Goal: Information Seeking & Learning: Check status

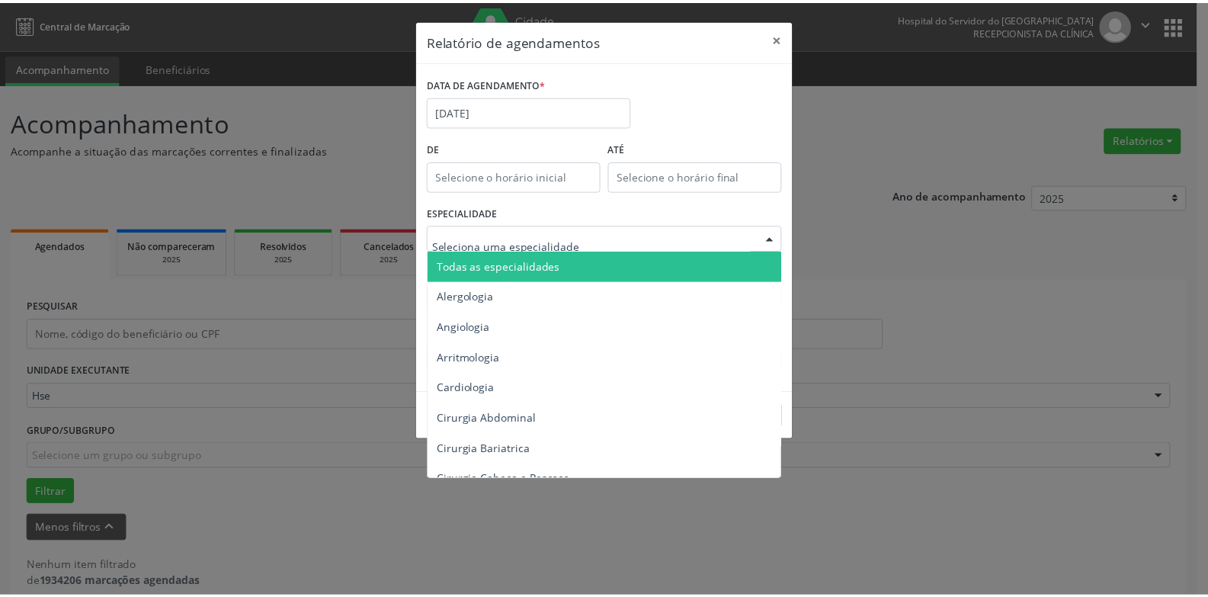
scroll to position [20, 0]
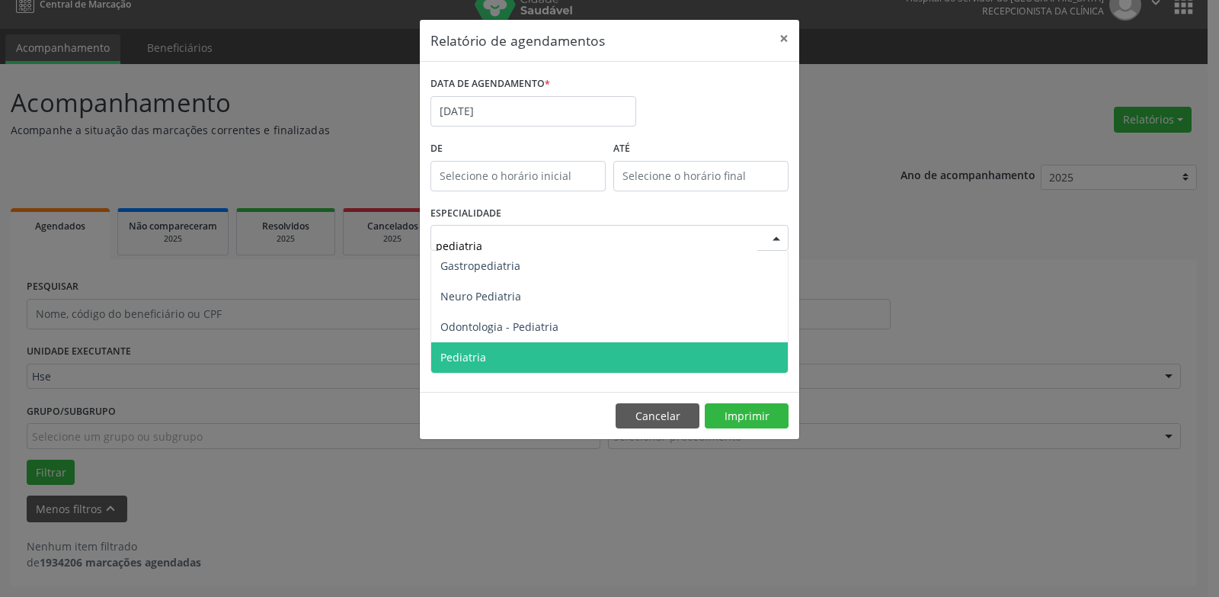
click at [541, 370] on span "Pediatria" at bounding box center [609, 357] width 357 height 30
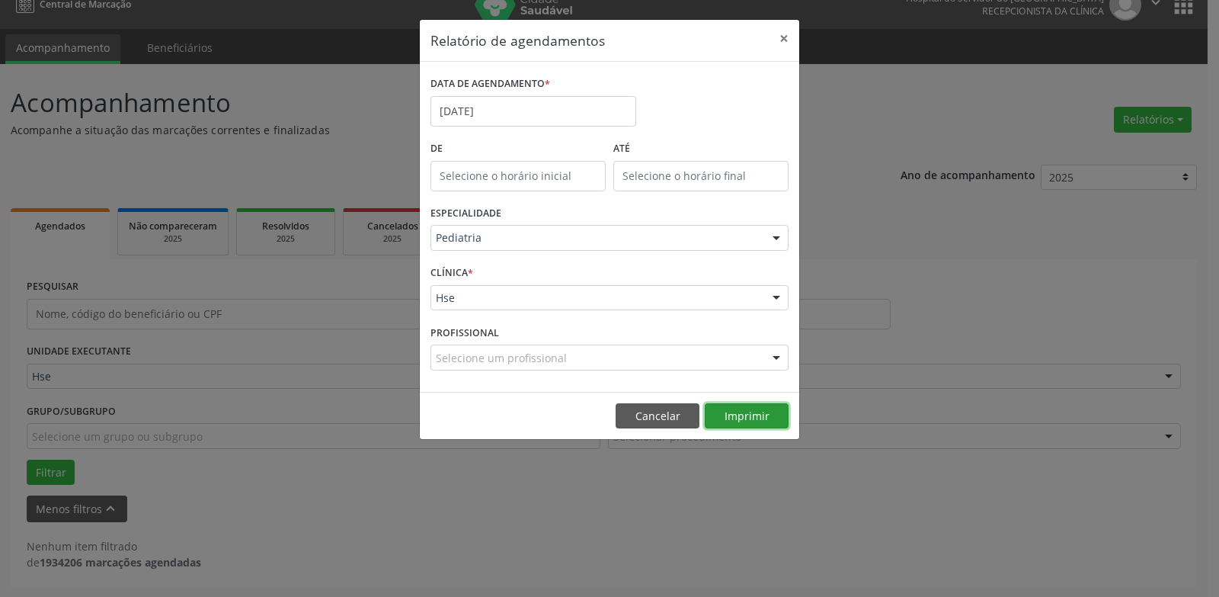
click at [760, 424] on button "Imprimir" at bounding box center [747, 416] width 84 height 26
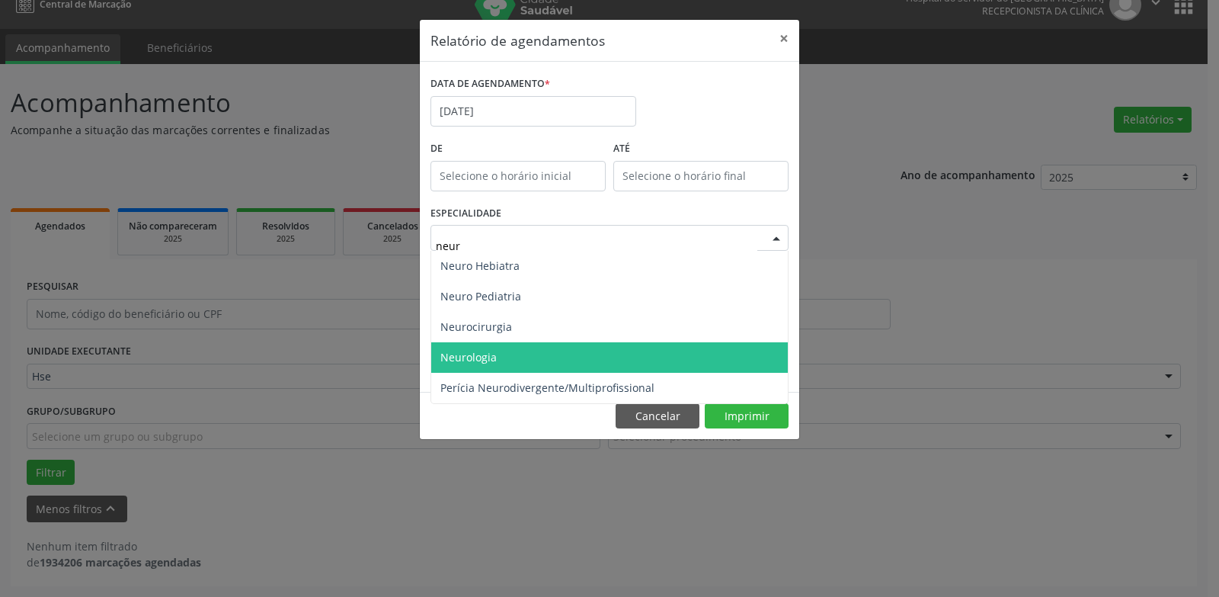
type input "neuro"
drag, startPoint x: 614, startPoint y: 353, endPoint x: 636, endPoint y: 362, distance: 23.9
click at [614, 353] on span "Neurologia" at bounding box center [609, 357] width 357 height 30
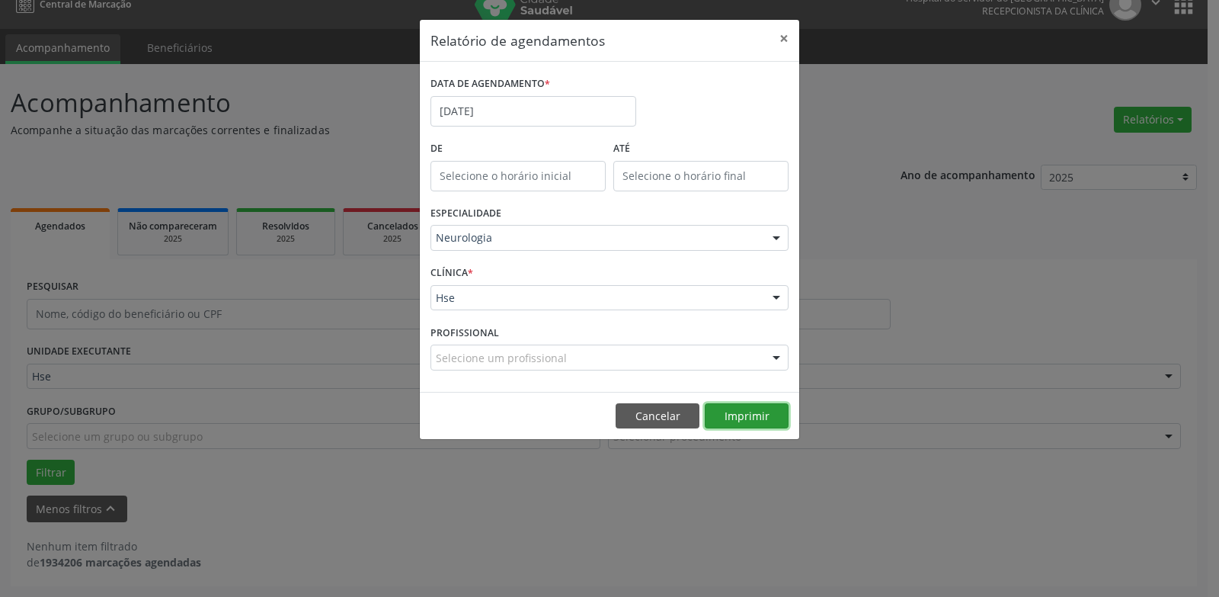
click at [741, 418] on button "Imprimir" at bounding box center [747, 416] width 84 height 26
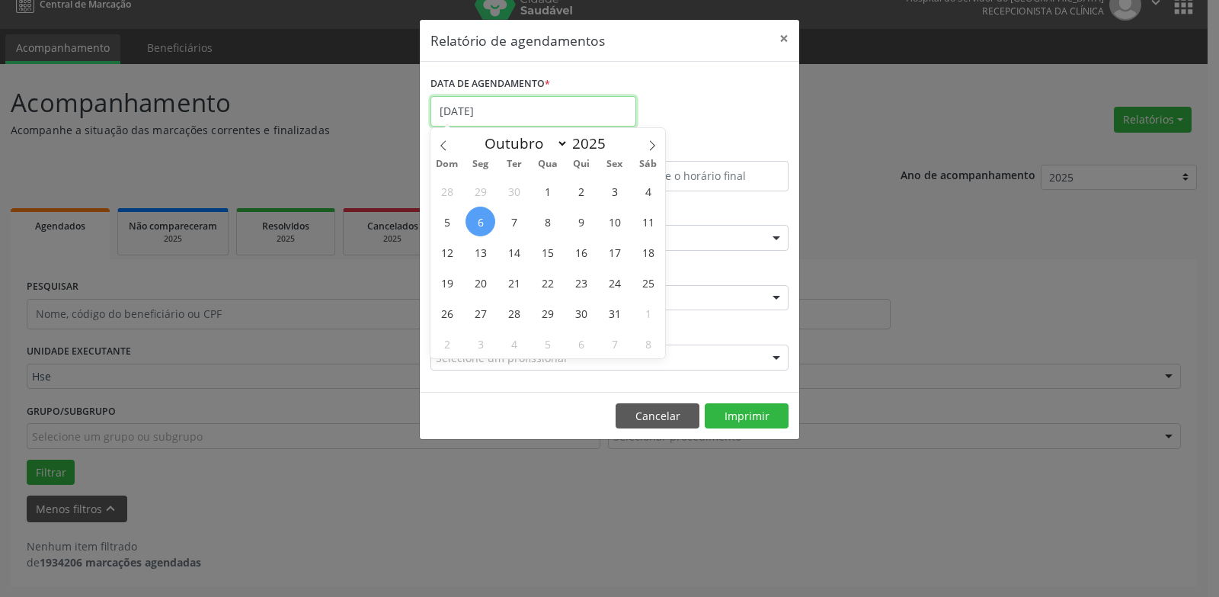
click at [546, 103] on input "[DATE]" at bounding box center [534, 111] width 206 height 30
click at [697, 92] on div "DATA DE AGENDAMENTO * [DATE]" at bounding box center [610, 104] width 366 height 65
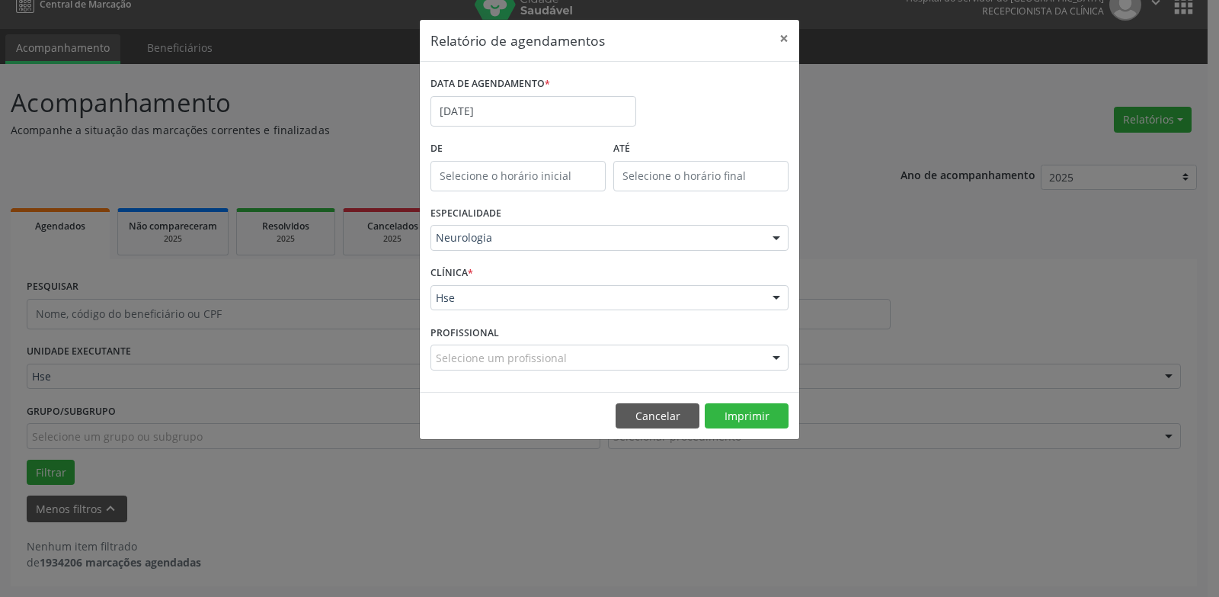
click at [514, 249] on div "Neurologia" at bounding box center [610, 238] width 358 height 26
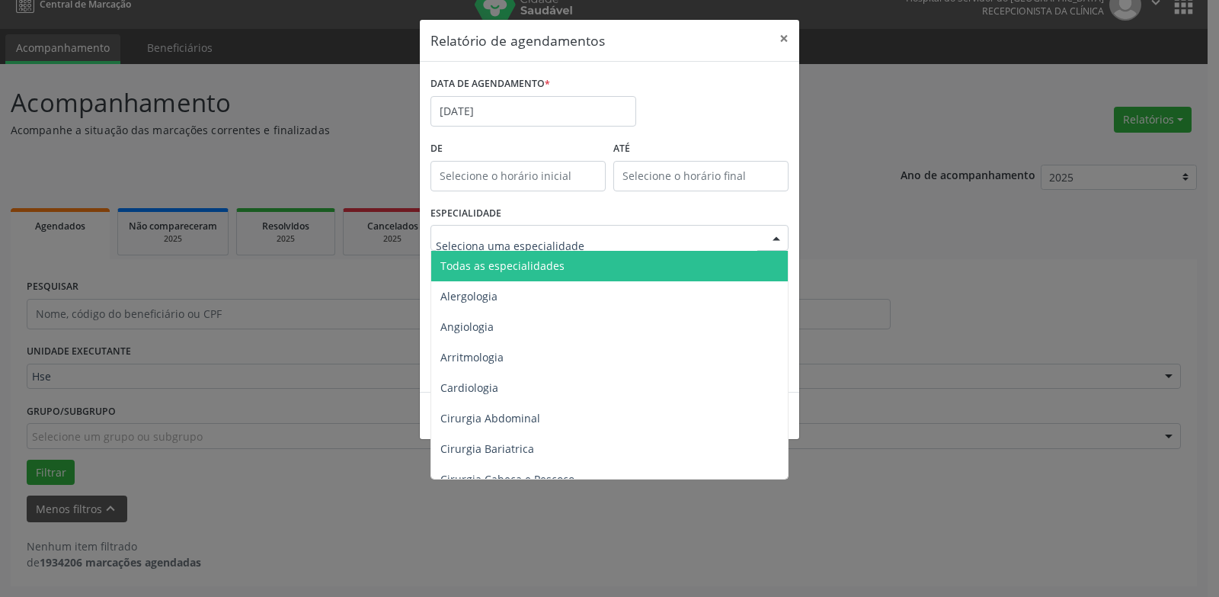
click at [513, 267] on span "Todas as especialidades" at bounding box center [502, 265] width 124 height 14
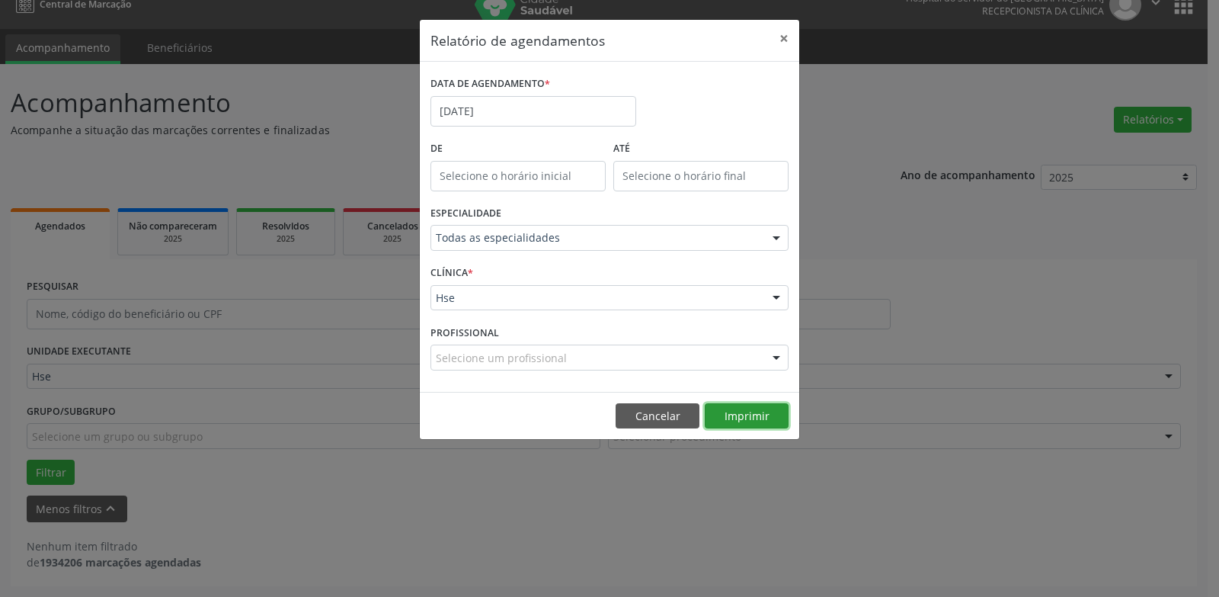
click at [738, 410] on button "Imprimir" at bounding box center [747, 416] width 84 height 26
click at [660, 421] on button "Cancelar" at bounding box center [658, 416] width 84 height 26
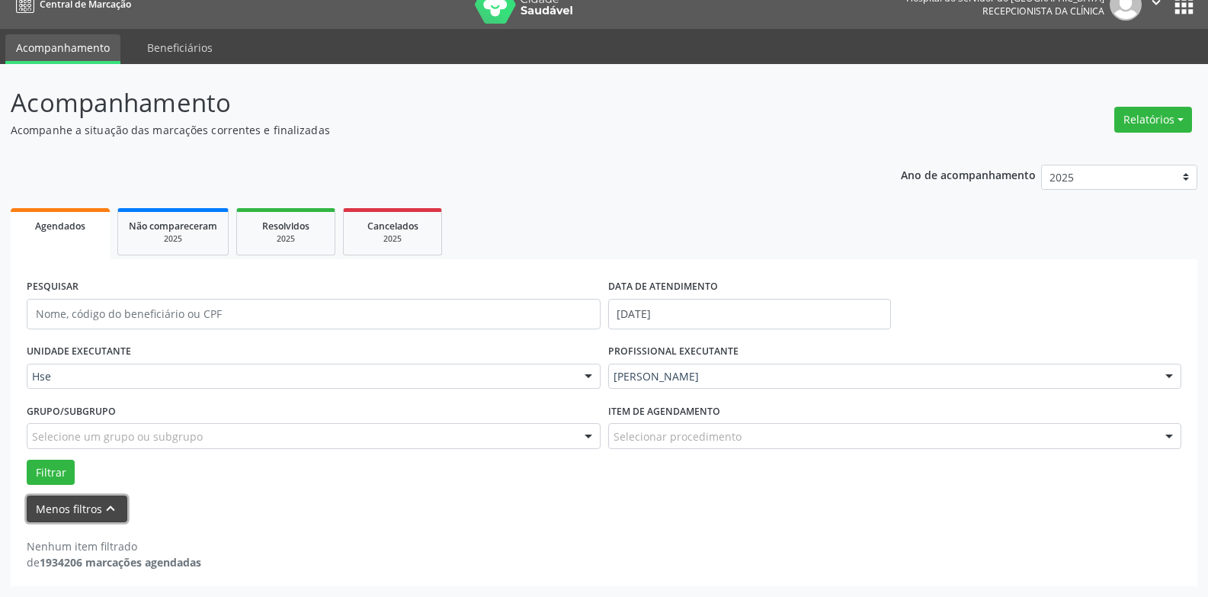
click at [98, 504] on button "Menos filtros keyboard_arrow_up" at bounding box center [77, 508] width 101 height 27
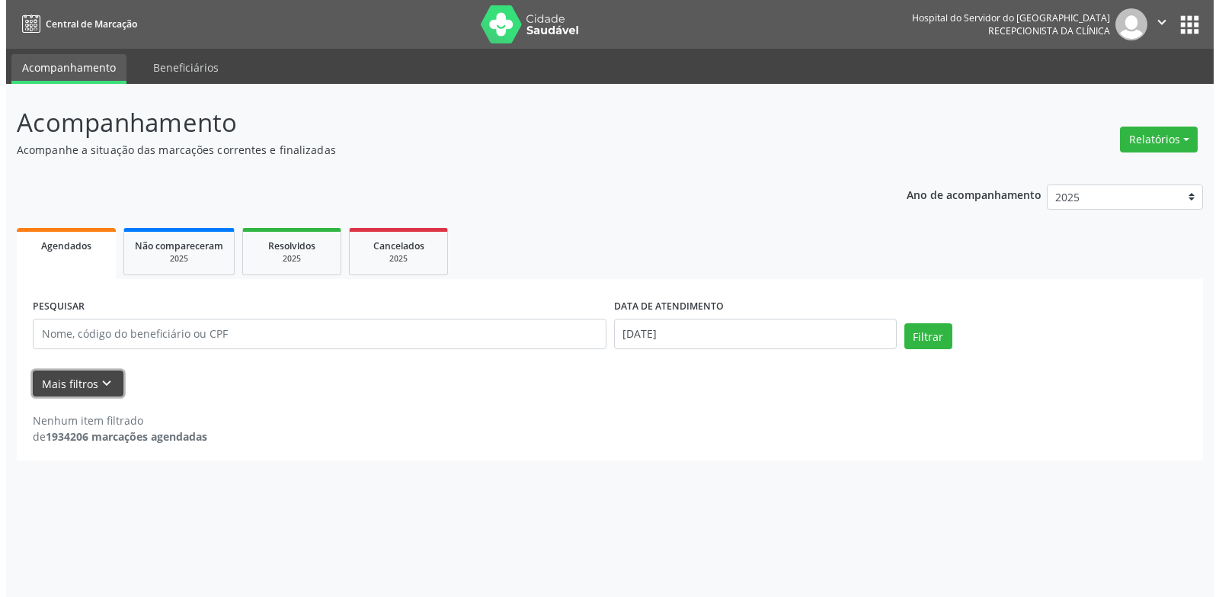
scroll to position [0, 0]
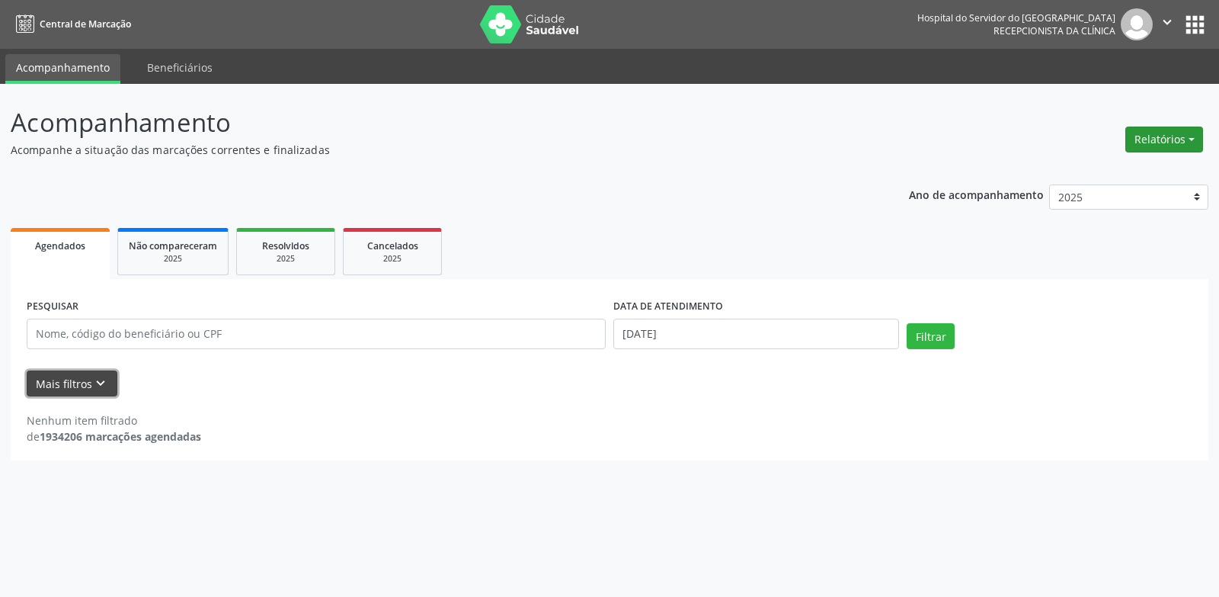
click at [1150, 143] on button "Relatórios" at bounding box center [1165, 140] width 78 height 26
click at [1152, 167] on link "Agendamentos" at bounding box center [1122, 172] width 164 height 21
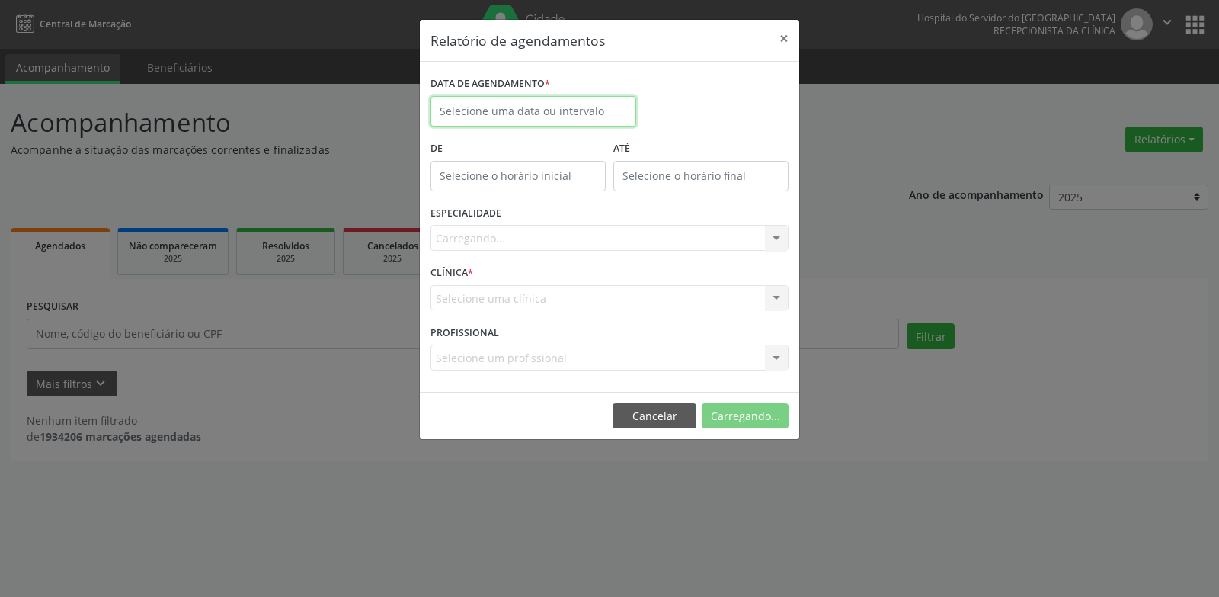
click at [552, 113] on input "text" at bounding box center [534, 111] width 206 height 30
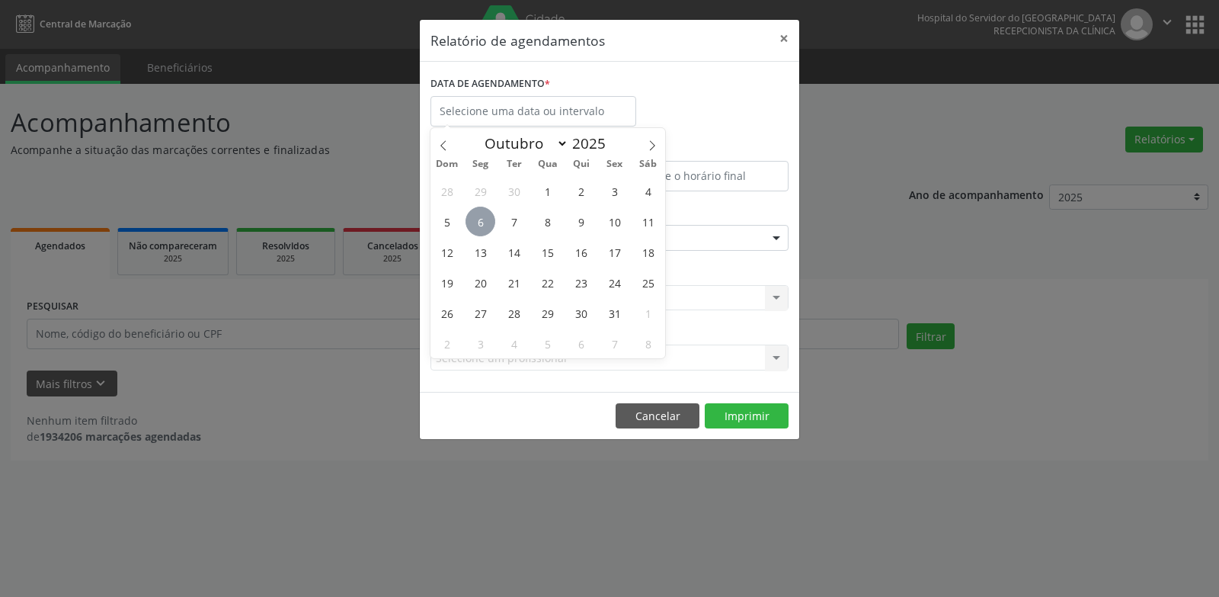
click at [474, 216] on span "6" at bounding box center [481, 222] width 30 height 30
type input "[DATE]"
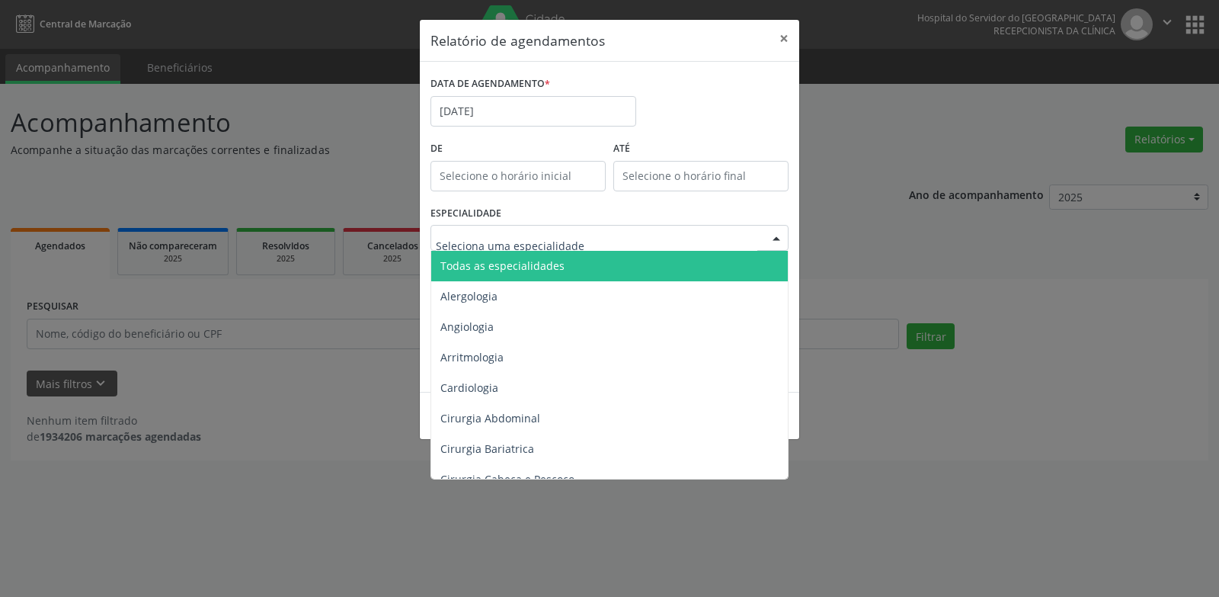
type input "g"
click at [522, 274] on span "Todas as especialidades" at bounding box center [610, 266] width 359 height 30
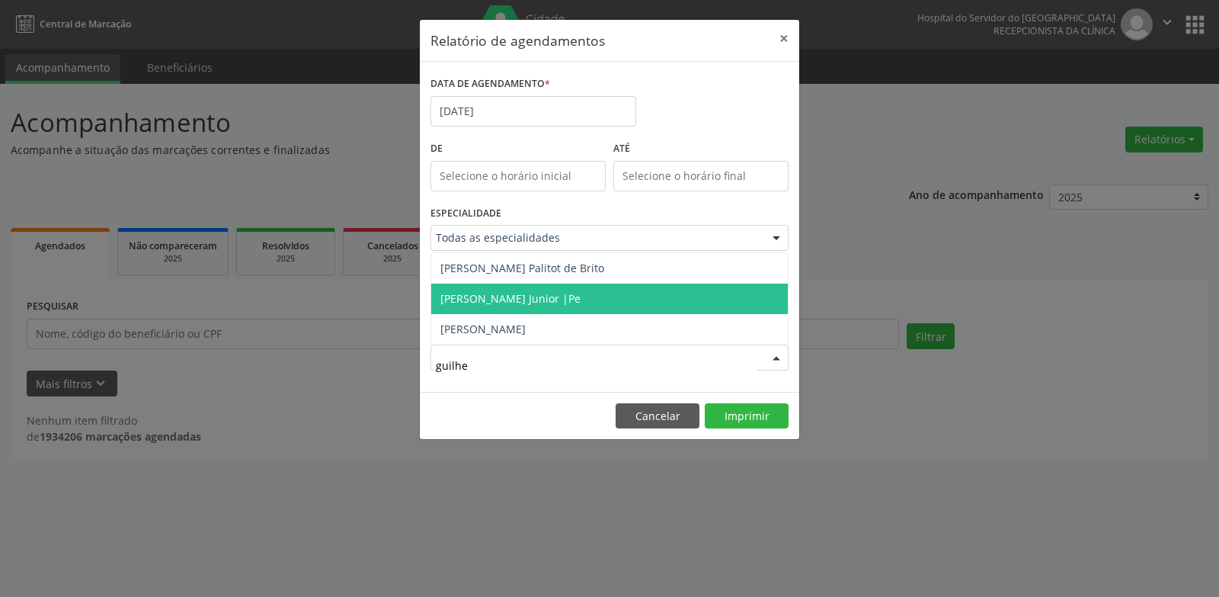
type input "guilher"
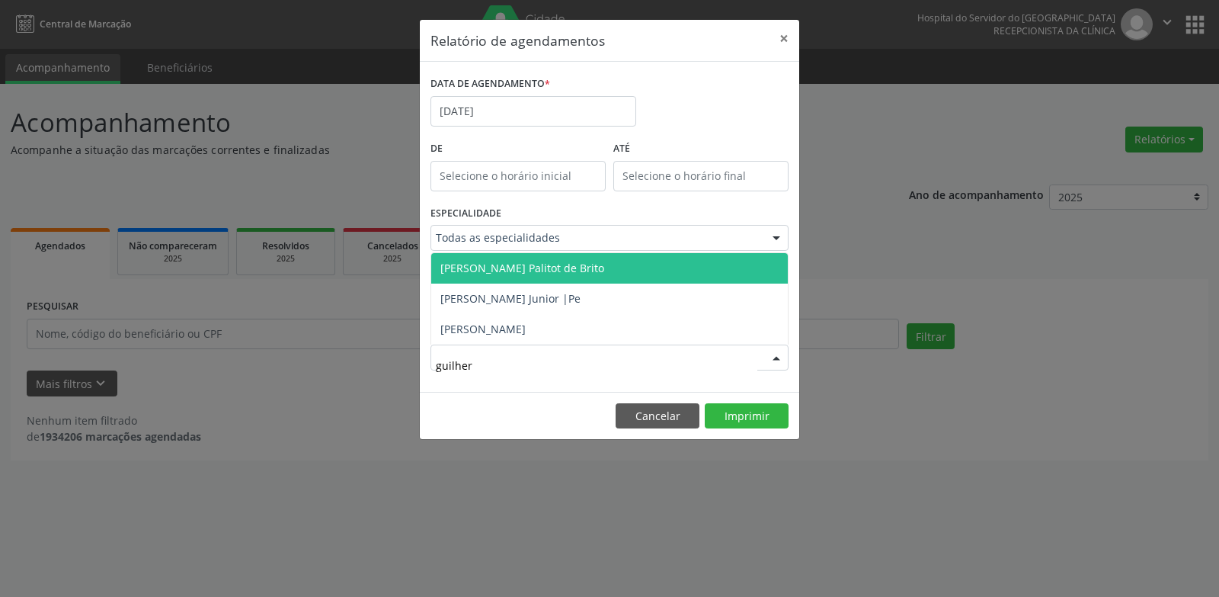
click at [536, 270] on span "[PERSON_NAME] Palitot de Brito" at bounding box center [522, 268] width 164 height 14
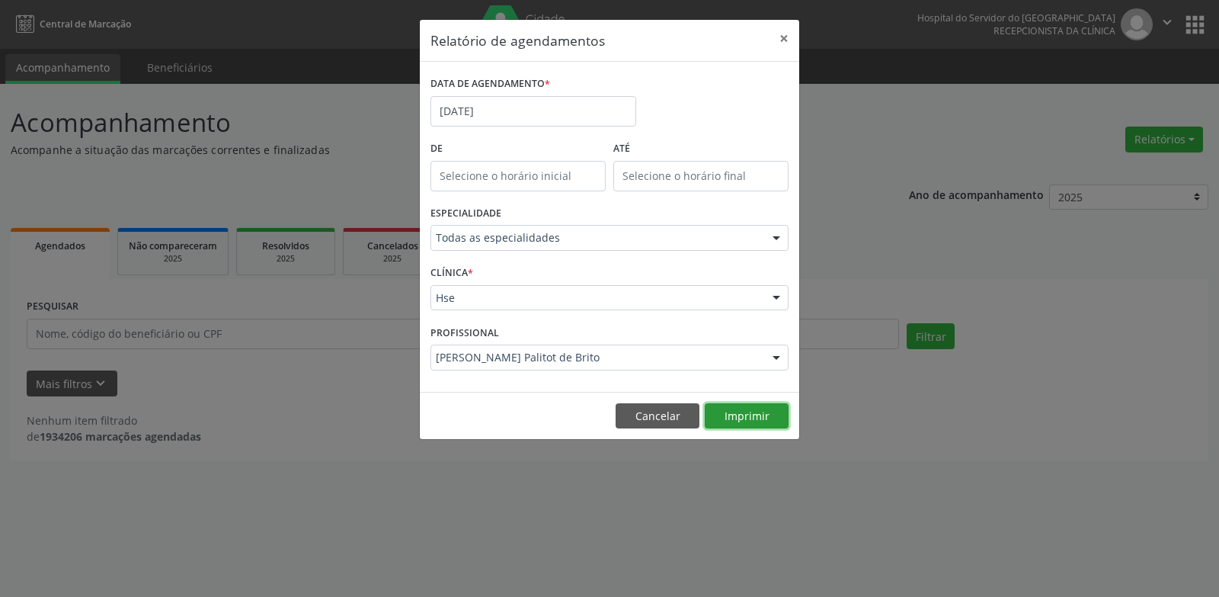
click at [763, 418] on button "Imprimir" at bounding box center [747, 416] width 84 height 26
click at [572, 123] on body "Central de Marcação Hospital do Servidor do [GEOGRAPHIC_DATA] Recepcionista da …" at bounding box center [609, 298] width 1219 height 597
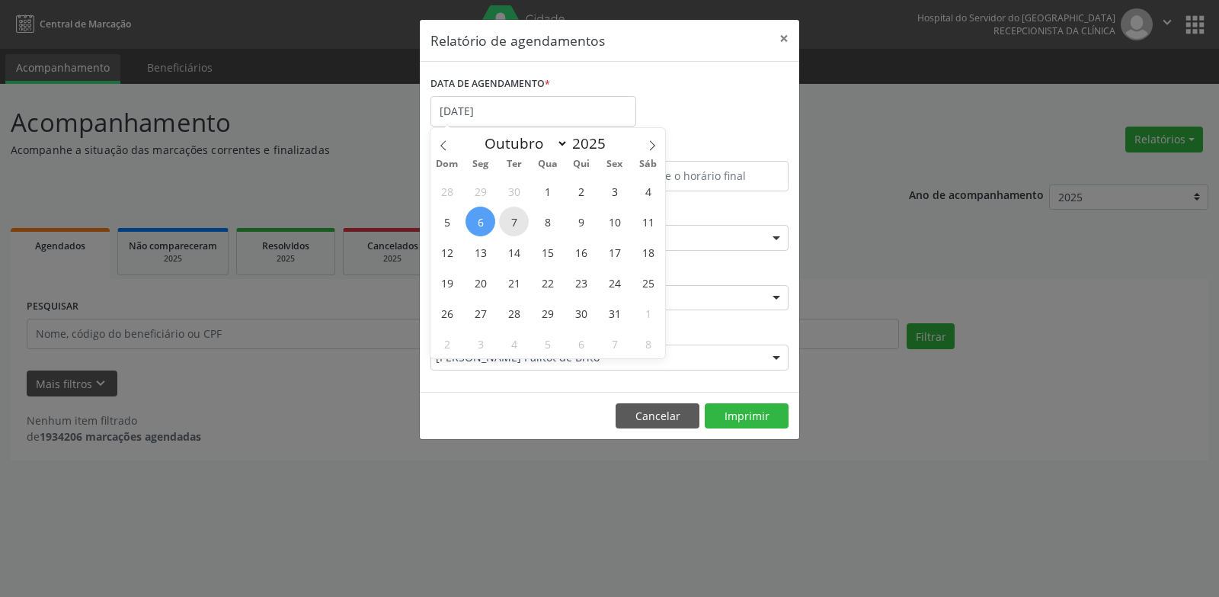
click at [511, 226] on span "7" at bounding box center [514, 222] width 30 height 30
type input "[DATE]"
click at [511, 226] on span "7" at bounding box center [514, 222] width 30 height 30
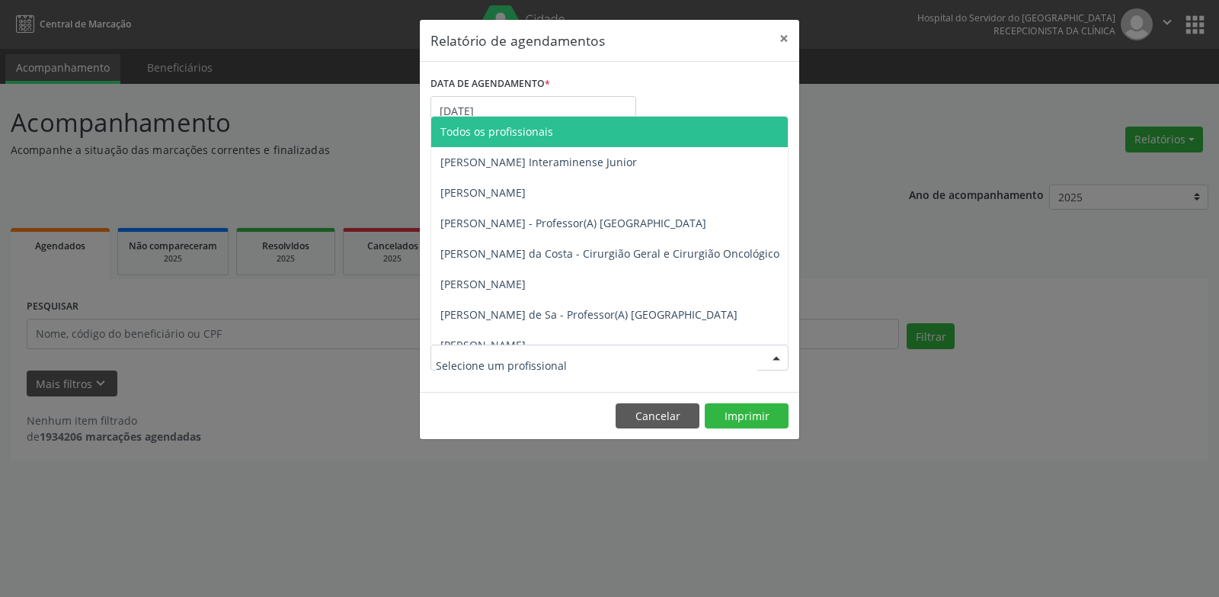
click at [543, 127] on span "Todos os profissionais" at bounding box center [496, 131] width 113 height 14
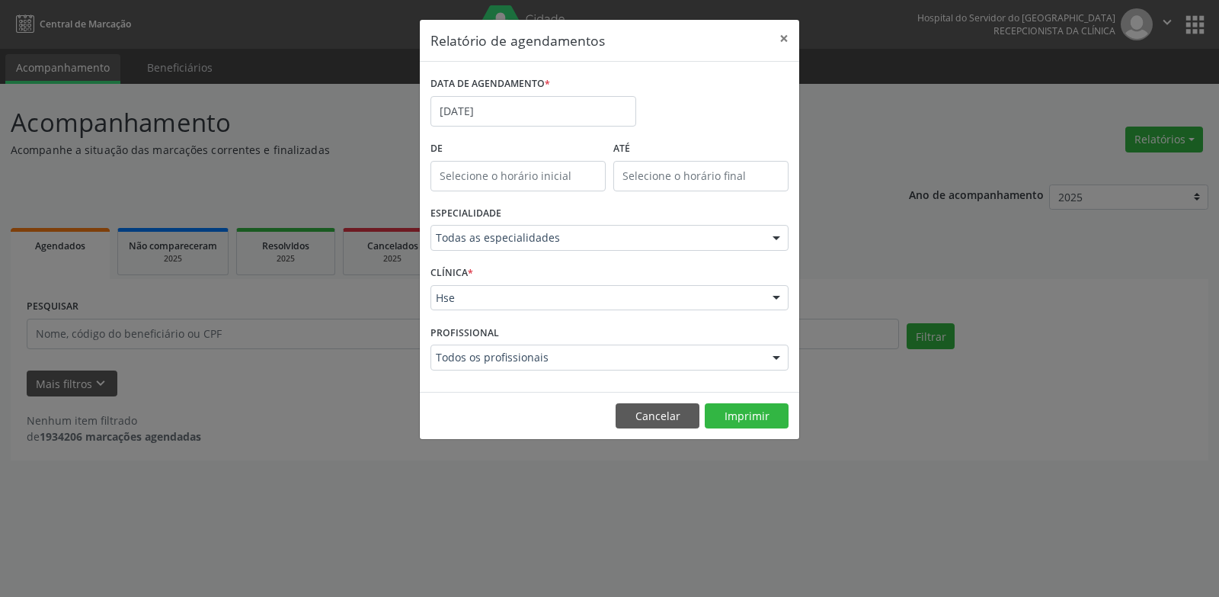
drag, startPoint x: 757, startPoint y: 392, endPoint x: 756, endPoint y: 401, distance: 8.5
click at [757, 392] on footer "Cancelar Imprimir" at bounding box center [610, 416] width 380 height 48
click at [755, 416] on button "Imprimir" at bounding box center [747, 416] width 84 height 26
